Goal: Check status

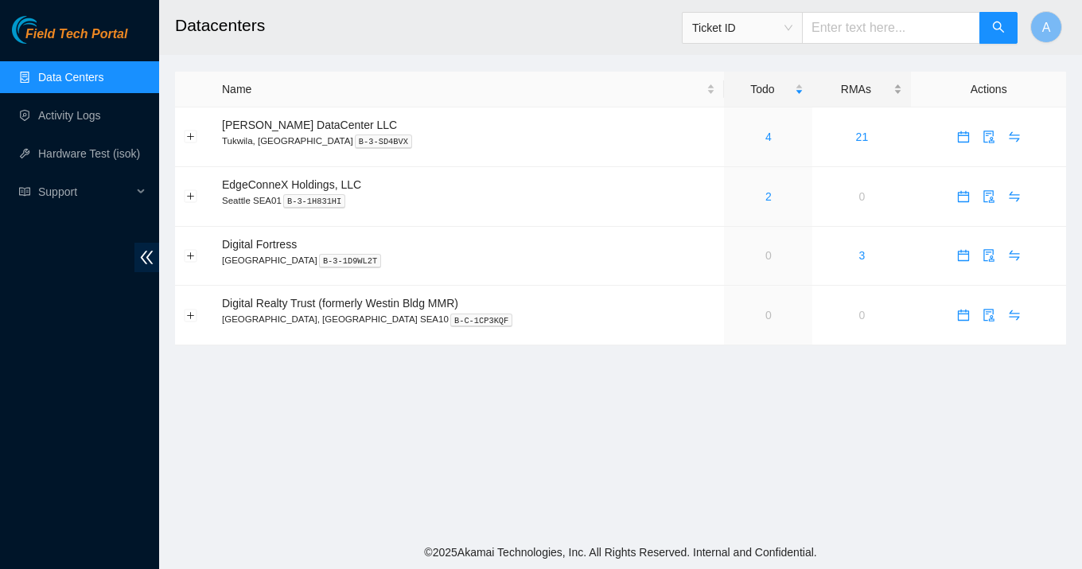
click at [839, 90] on div "RMAs" at bounding box center [861, 88] width 81 height 17
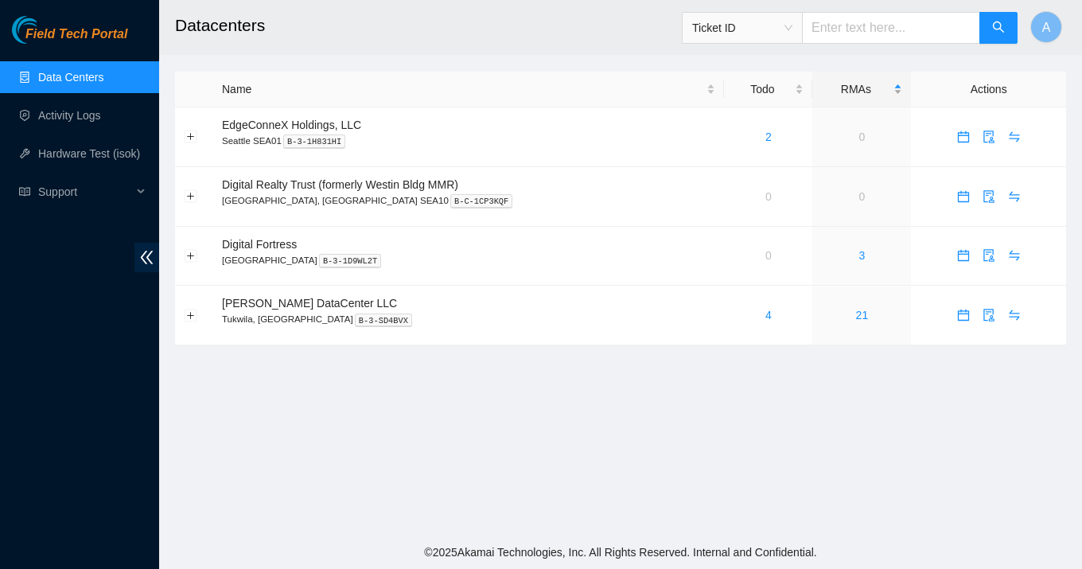
click at [839, 90] on div "RMAs" at bounding box center [861, 88] width 81 height 17
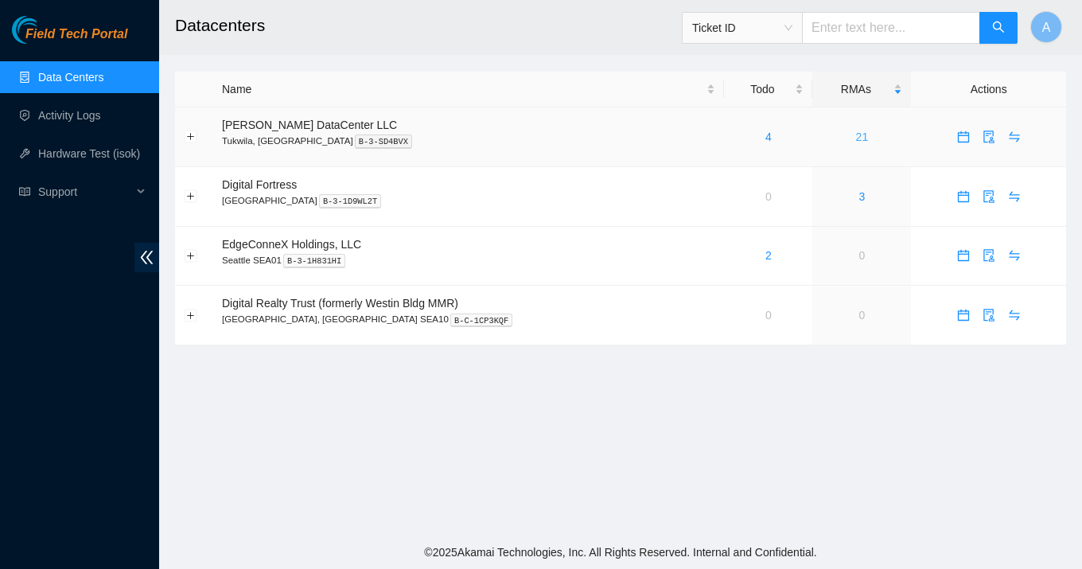
click at [856, 133] on link "21" at bounding box center [862, 136] width 13 height 13
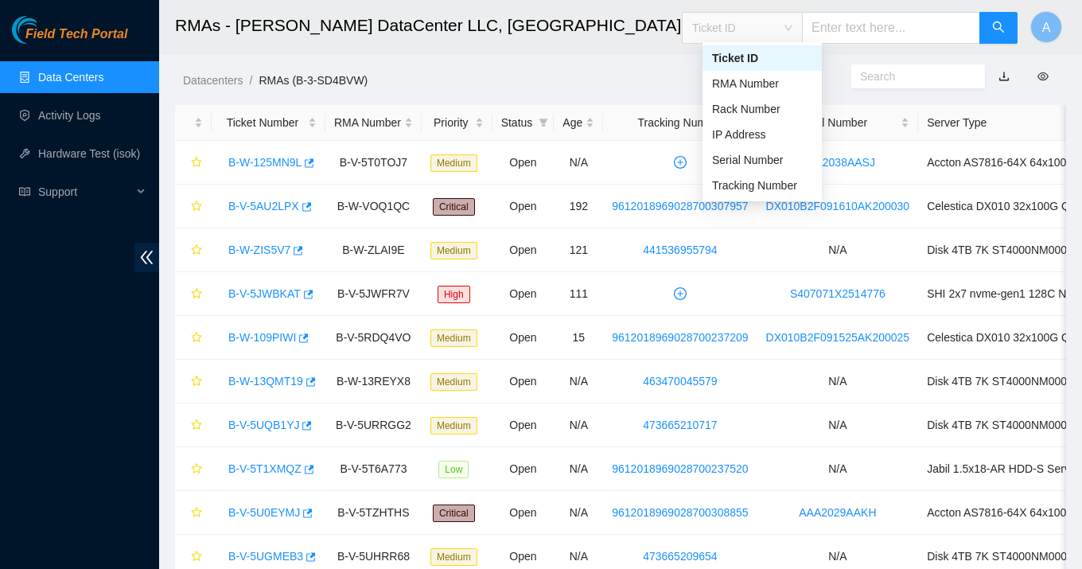
click at [792, 33] on span "Ticket ID" at bounding box center [742, 28] width 100 height 24
click at [790, 86] on div "RMA Number" at bounding box center [762, 83] width 100 height 17
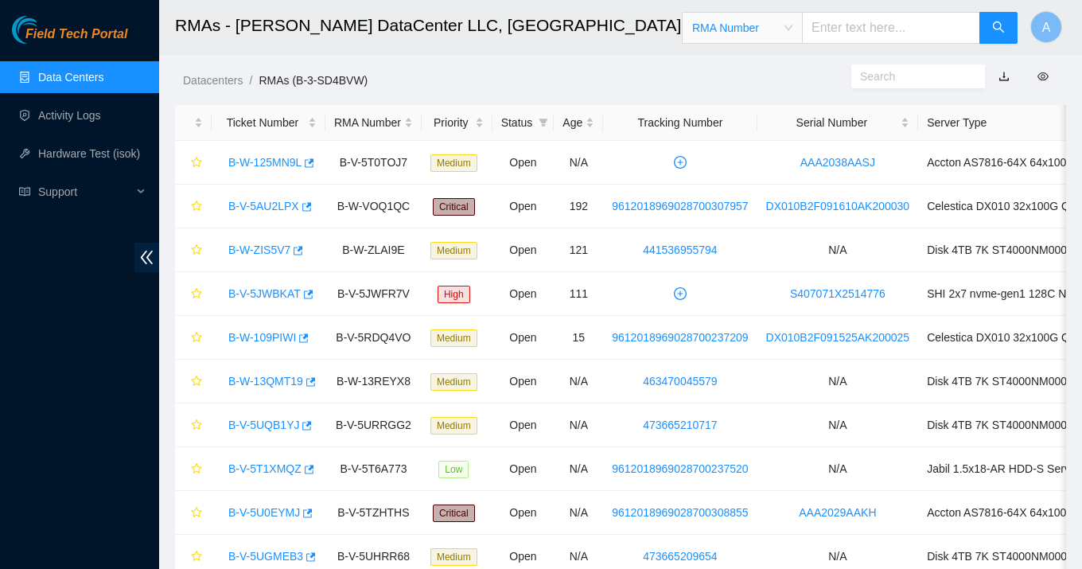
click at [903, 28] on input "text" at bounding box center [891, 28] width 178 height 32
type input "425421587661"
click at [993, 32] on icon "search" at bounding box center [998, 27] width 13 height 13
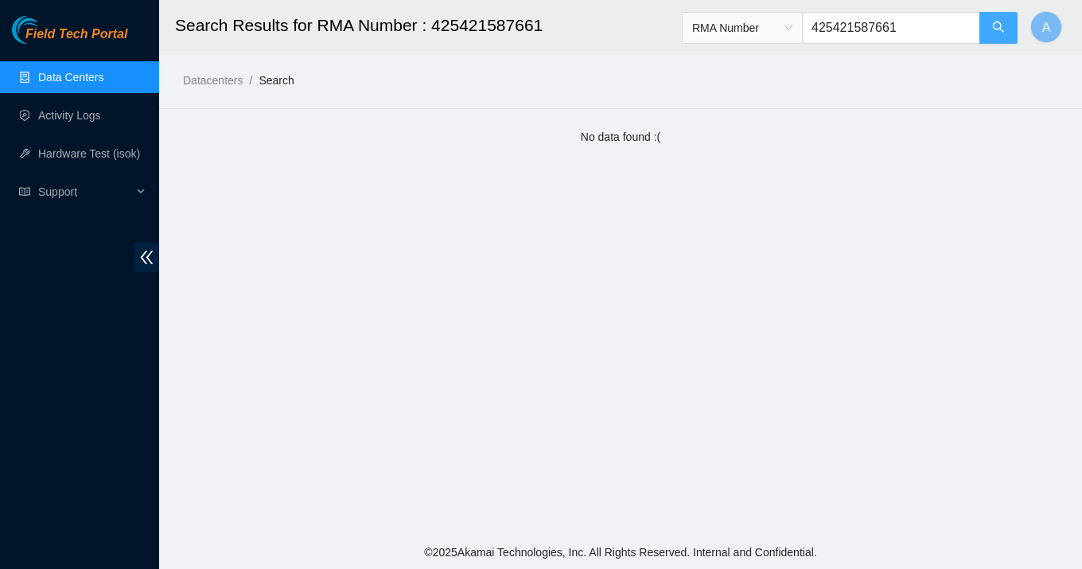
click at [991, 36] on button "button" at bounding box center [998, 28] width 38 height 32
click at [792, 29] on span "RMA Number" at bounding box center [742, 28] width 100 height 24
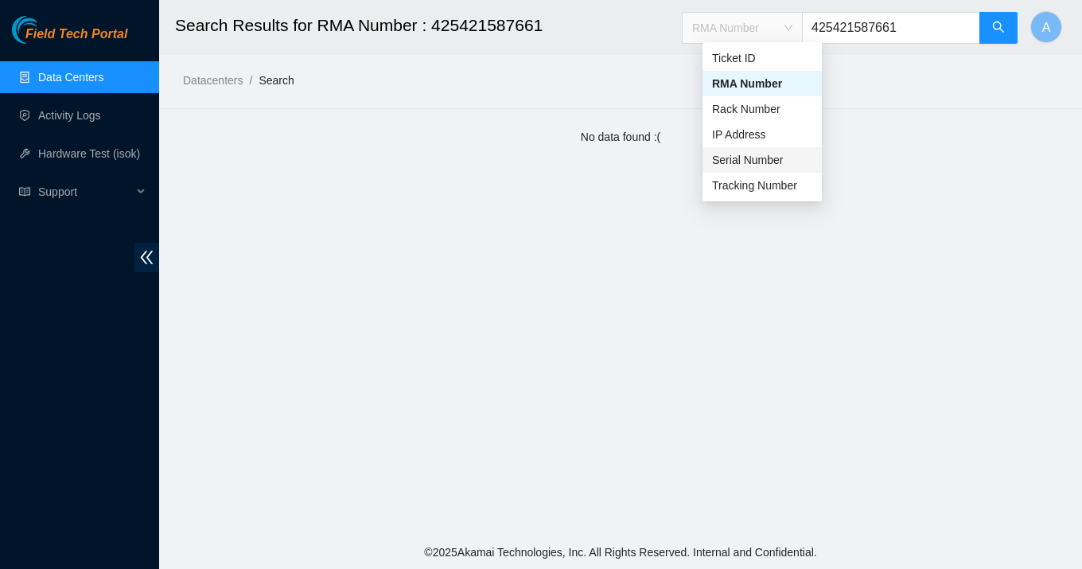
click at [886, 125] on main "Search Results for RMA Number : 425421587661 RMA Number 425421587661 A Datacent…" at bounding box center [620, 267] width 923 height 535
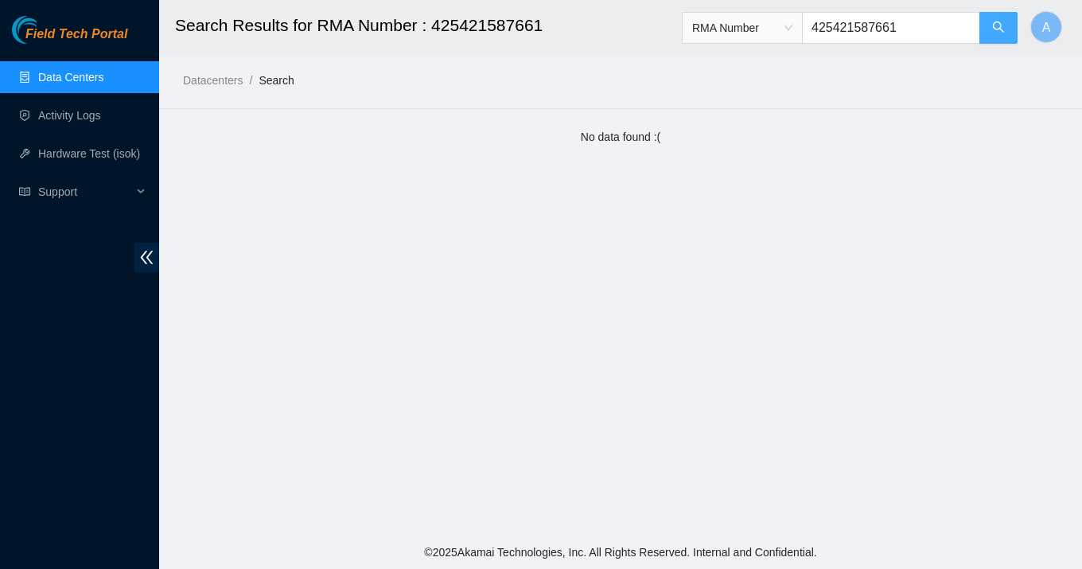
click at [1006, 30] on button "button" at bounding box center [998, 28] width 38 height 32
click at [814, 158] on main "Search Results for RMA Number : 425421587661 RMA Number 425421587661 A Datacent…" at bounding box center [620, 267] width 923 height 535
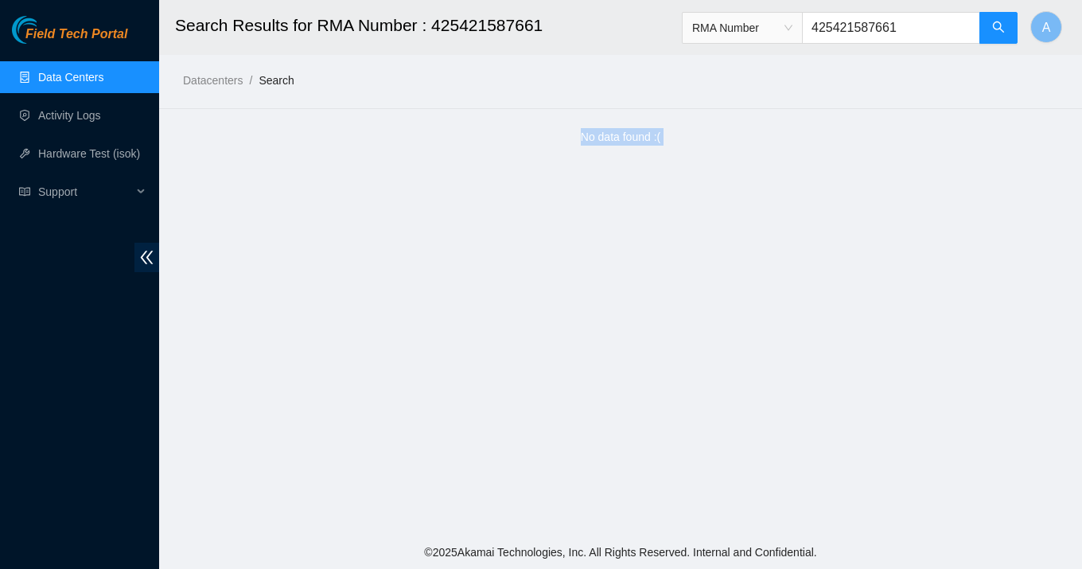
click at [814, 158] on main "Search Results for RMA Number : 425421587661 RMA Number 425421587661 A Datacent…" at bounding box center [620, 267] width 923 height 535
click at [65, 71] on link "Data Centers" at bounding box center [70, 77] width 65 height 13
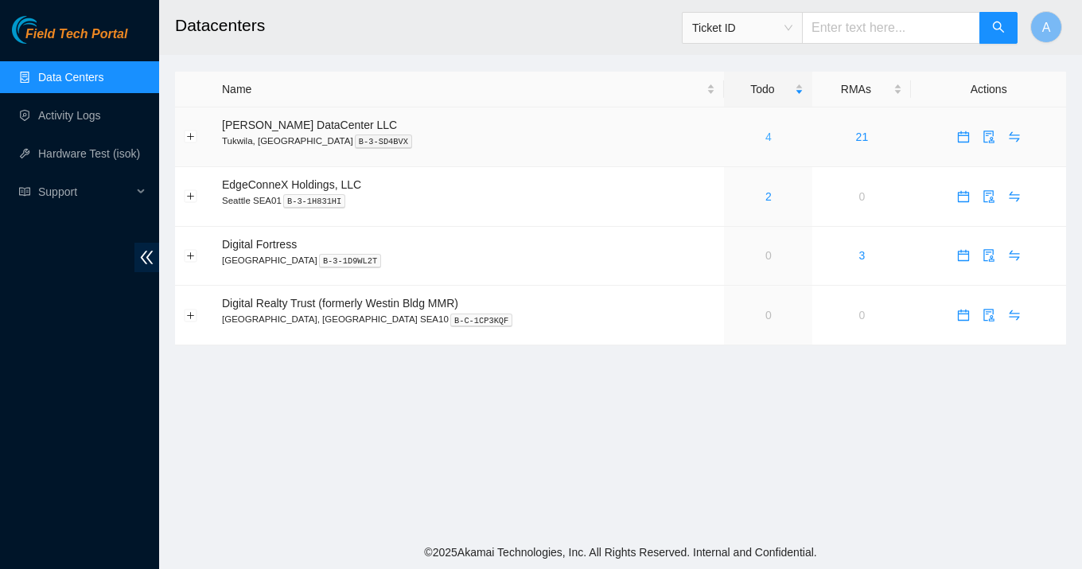
click at [765, 133] on link "4" at bounding box center [768, 136] width 6 height 13
